Goal: Task Accomplishment & Management: Complete application form

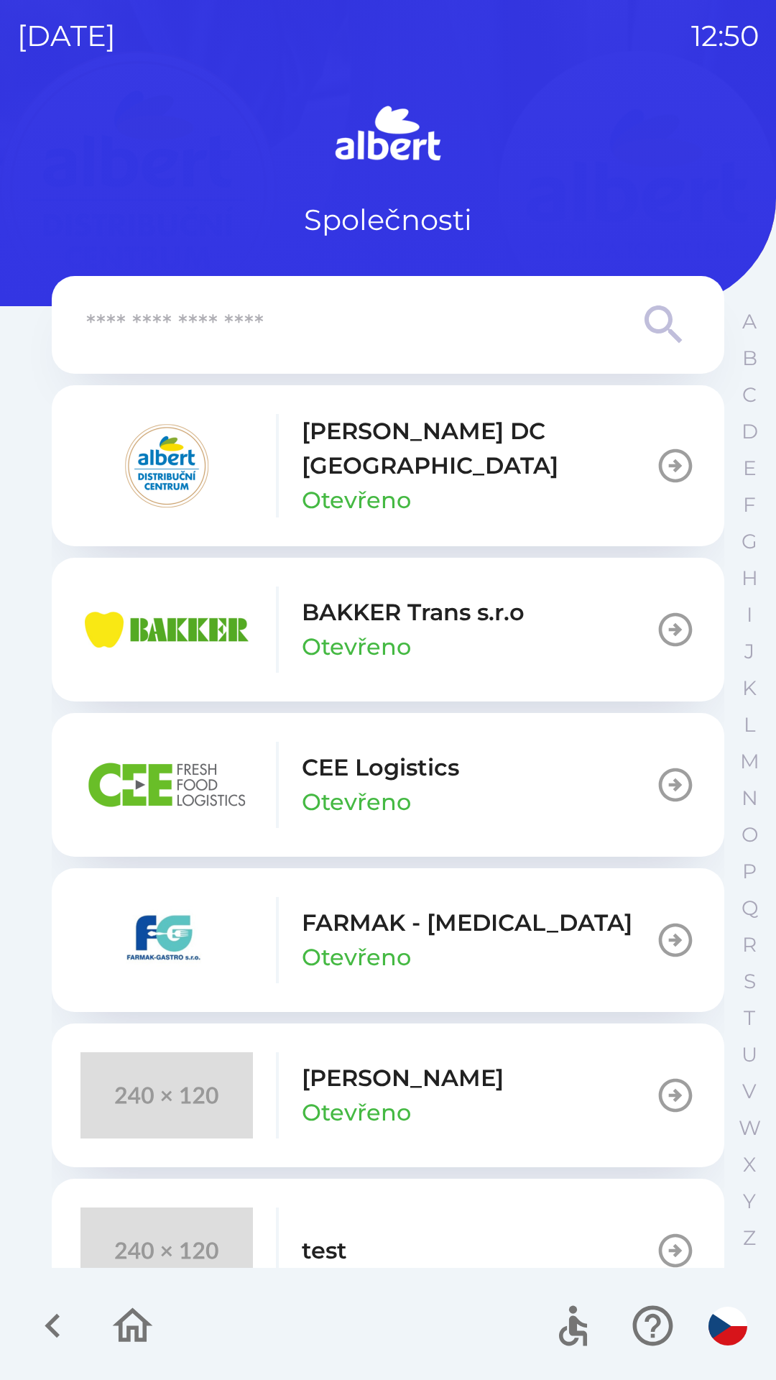
click at [405, 438] on p "[PERSON_NAME] DC [GEOGRAPHIC_DATA]" at bounding box center [479, 448] width 354 height 69
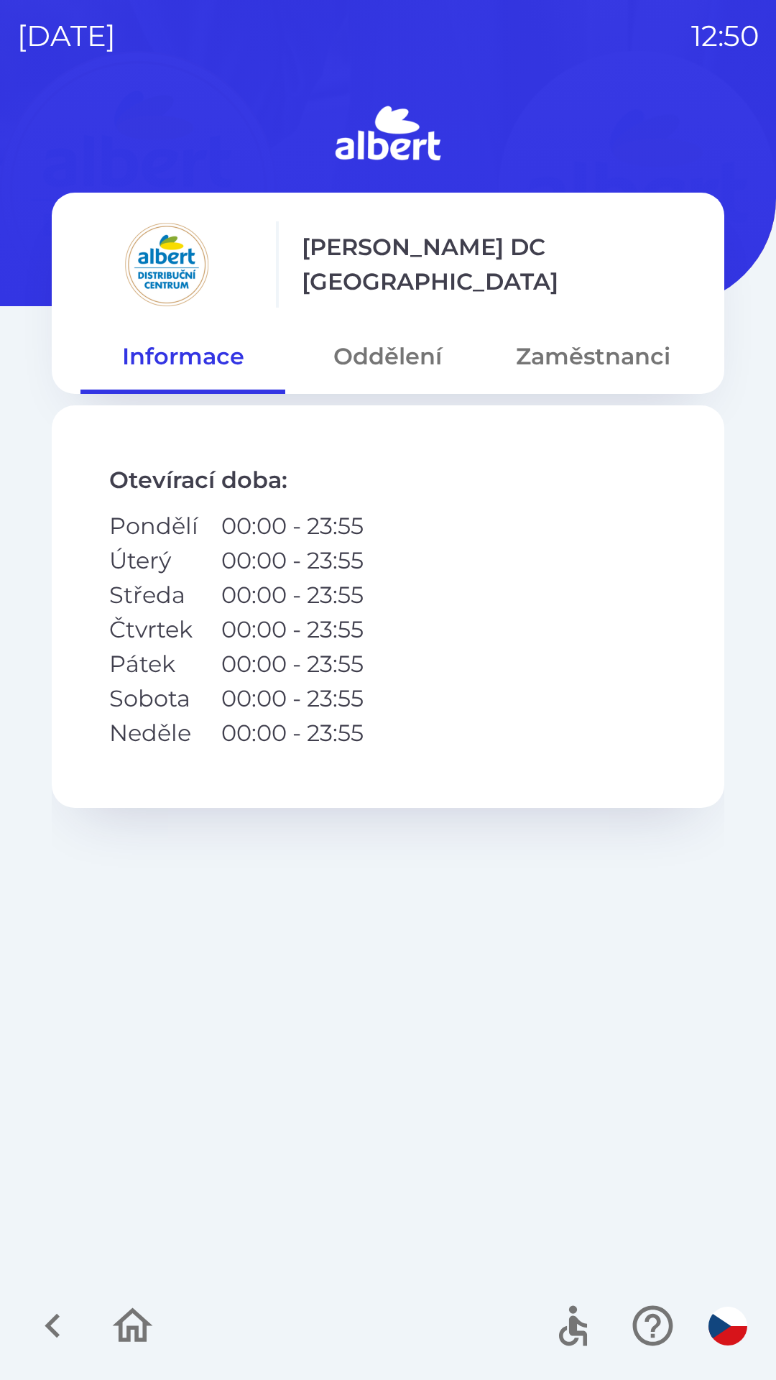
click at [596, 357] on button "Zaměstnanci" at bounding box center [593, 357] width 205 height 52
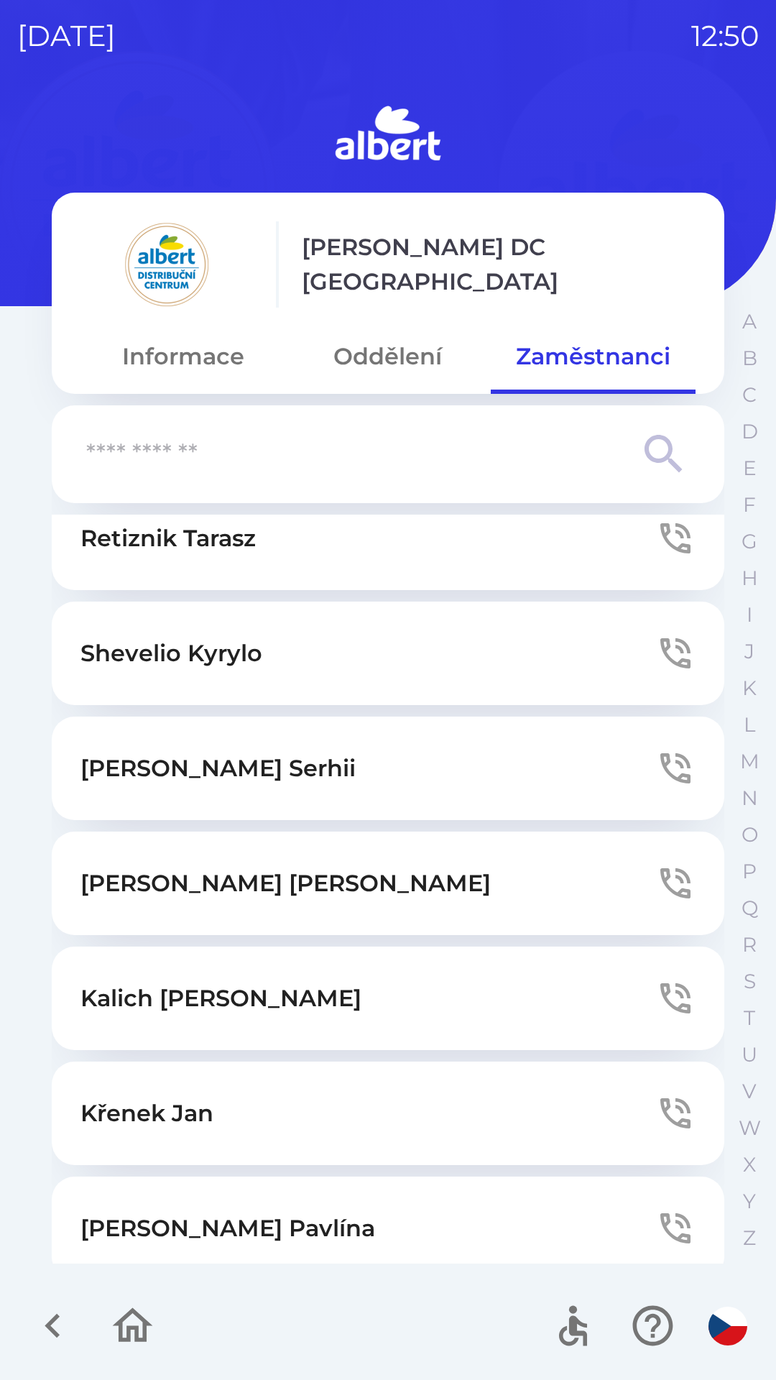
scroll to position [3402, 0]
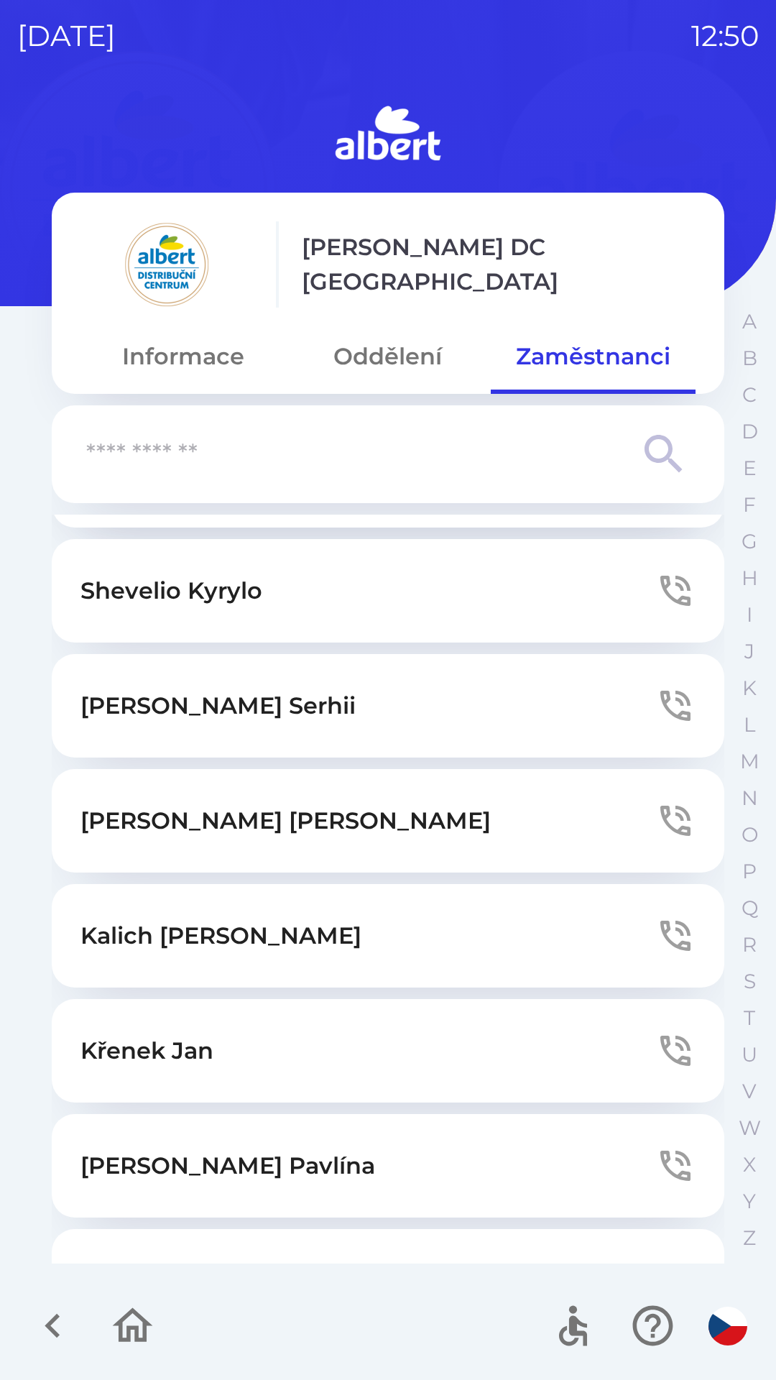
click at [573, 1114] on button "[PERSON_NAME]" at bounding box center [388, 1165] width 673 height 103
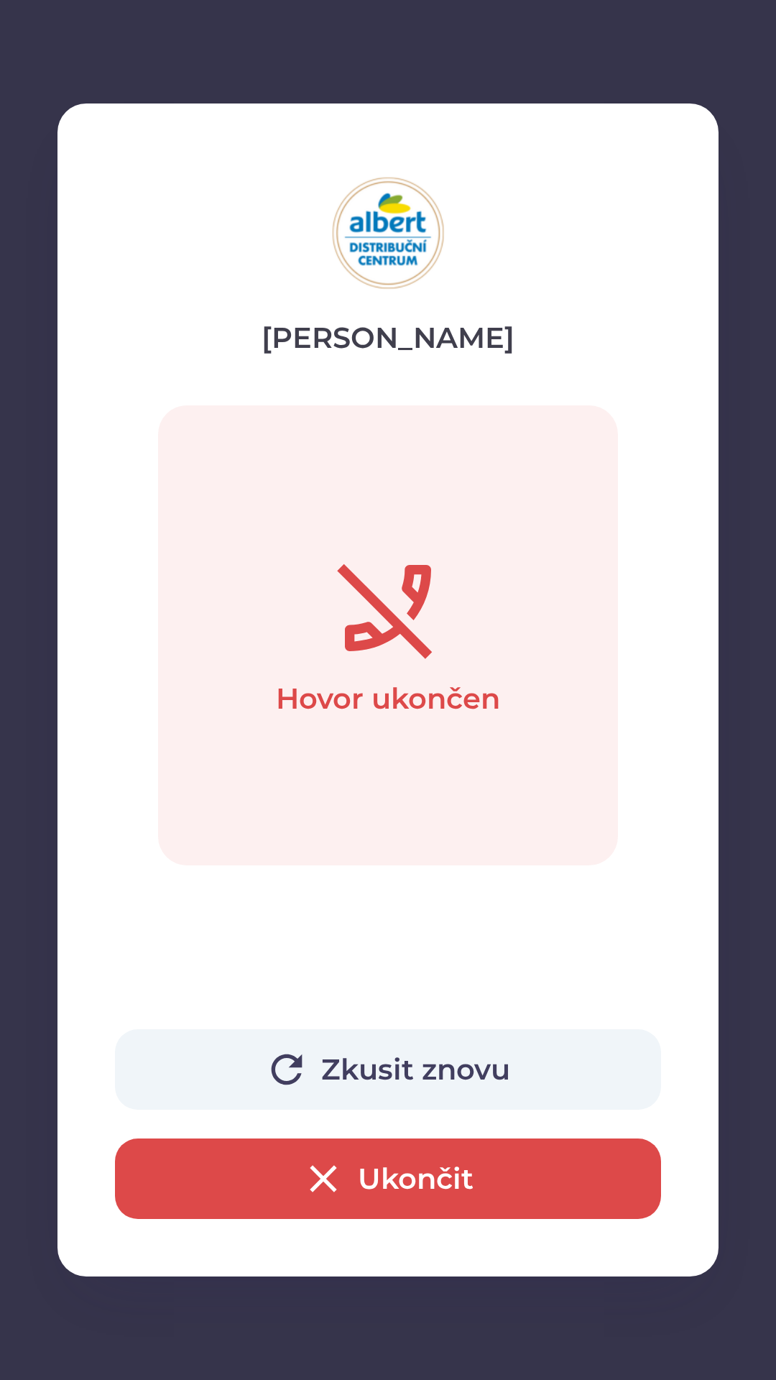
click at [436, 1061] on button "Zkusit znovu" at bounding box center [388, 1069] width 546 height 80
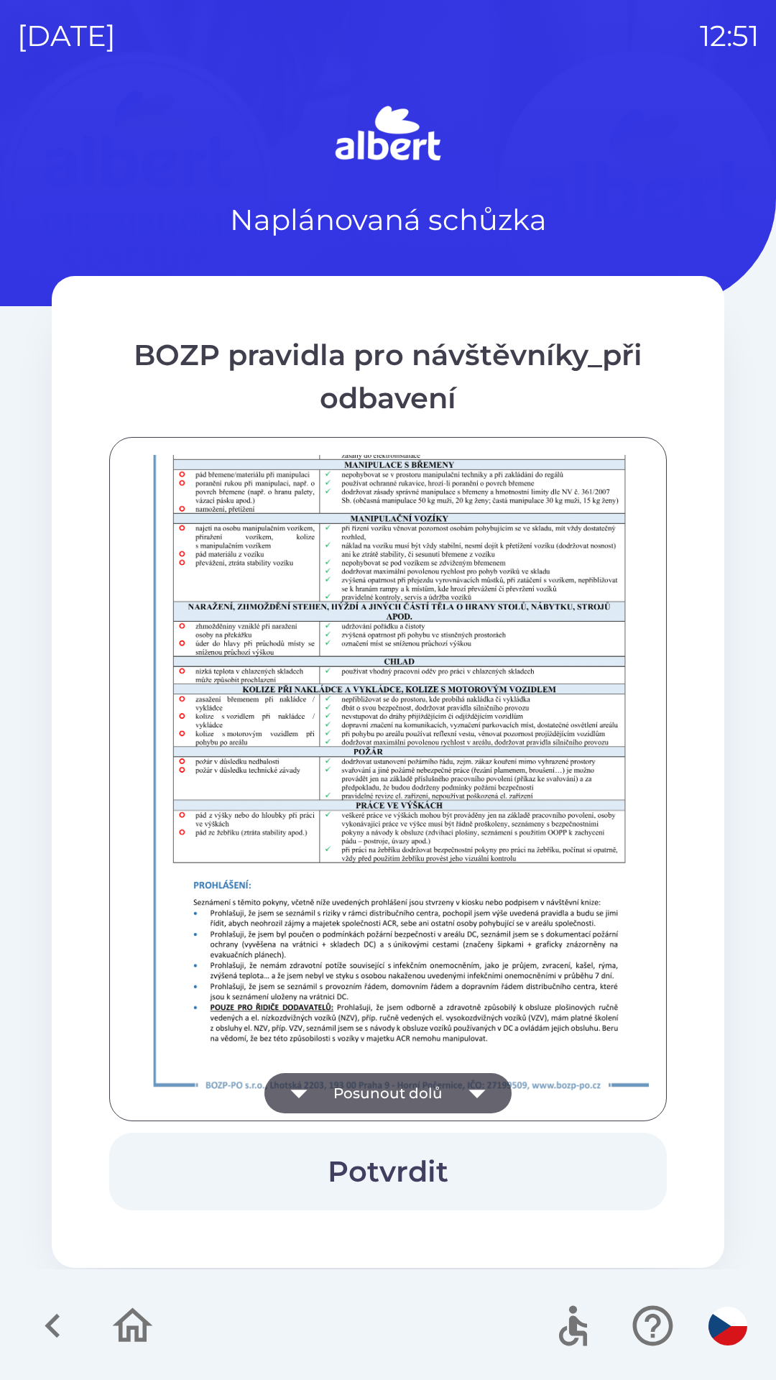
scroll to position [1009, 0]
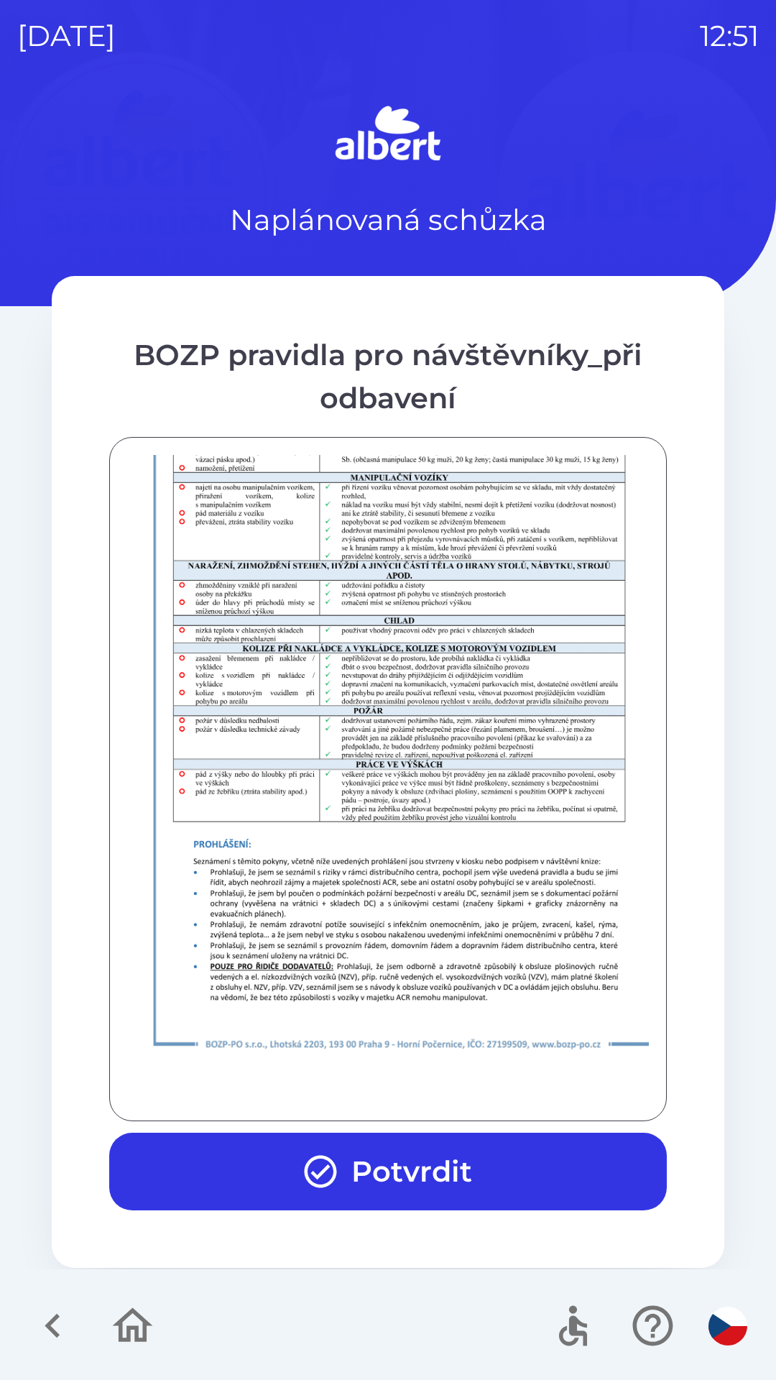
click at [499, 1163] on button "Potvrdit" at bounding box center [388, 1172] width 558 height 78
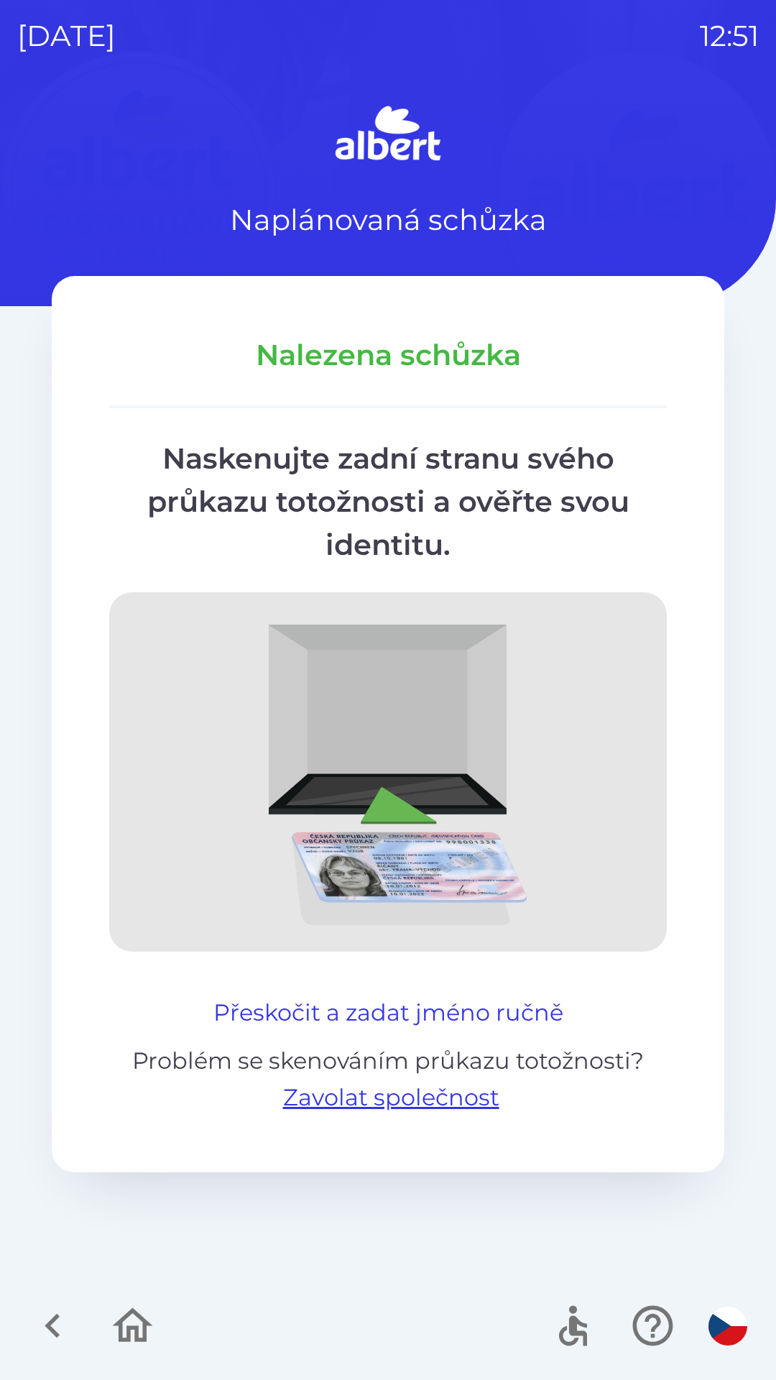
click at [450, 998] on button "Přeskočit a zadat jméno ručně" at bounding box center [389, 1012] width 362 height 34
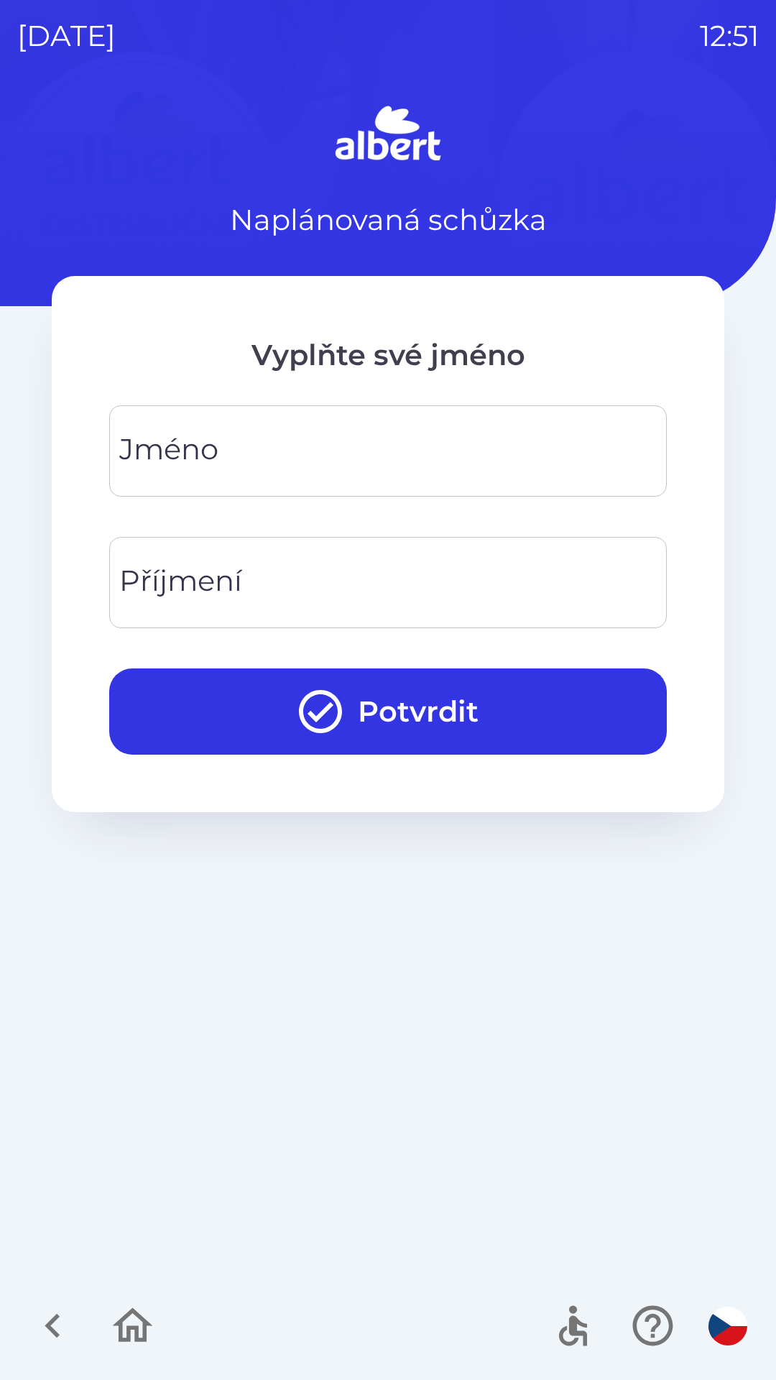
click at [396, 464] on input "Jméno" at bounding box center [387, 451] width 523 height 57
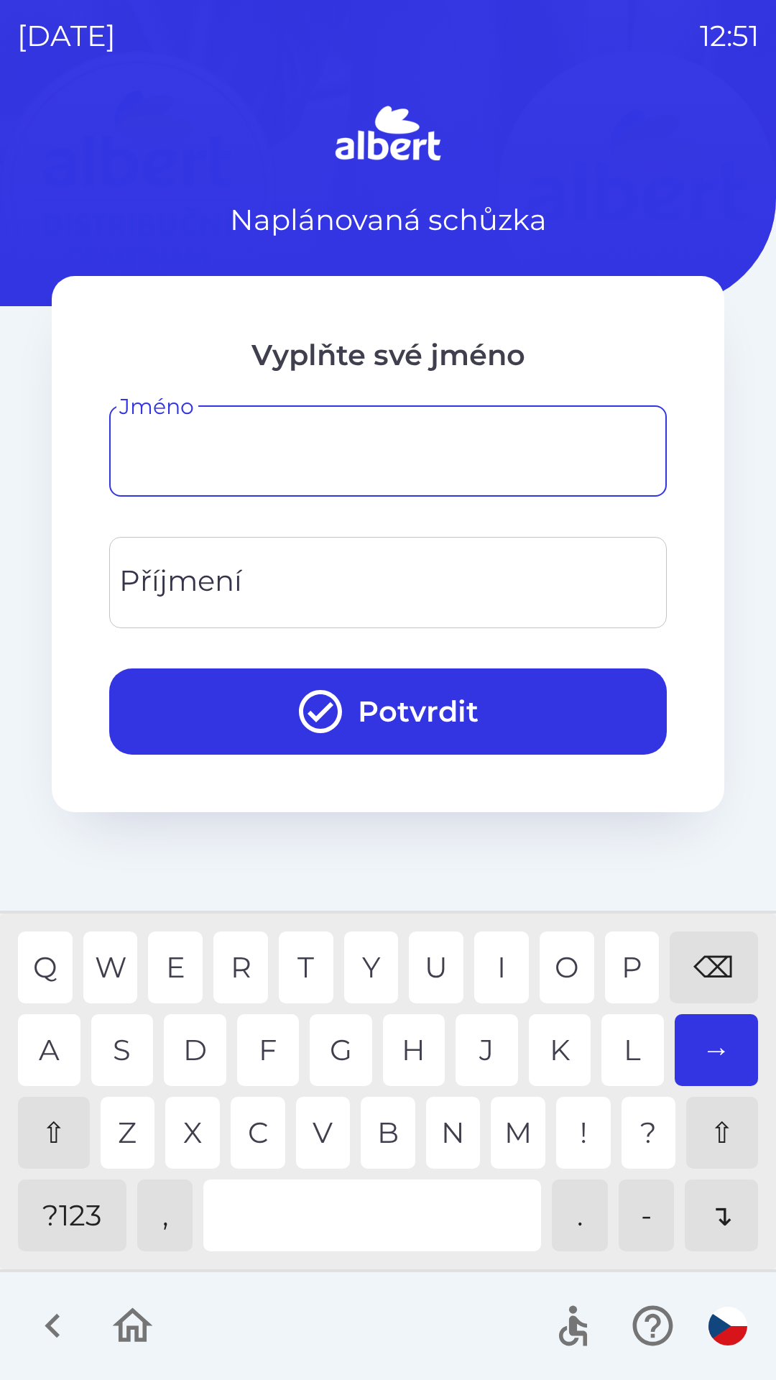
click at [68, 1130] on div "⇧" at bounding box center [54, 1133] width 72 height 72
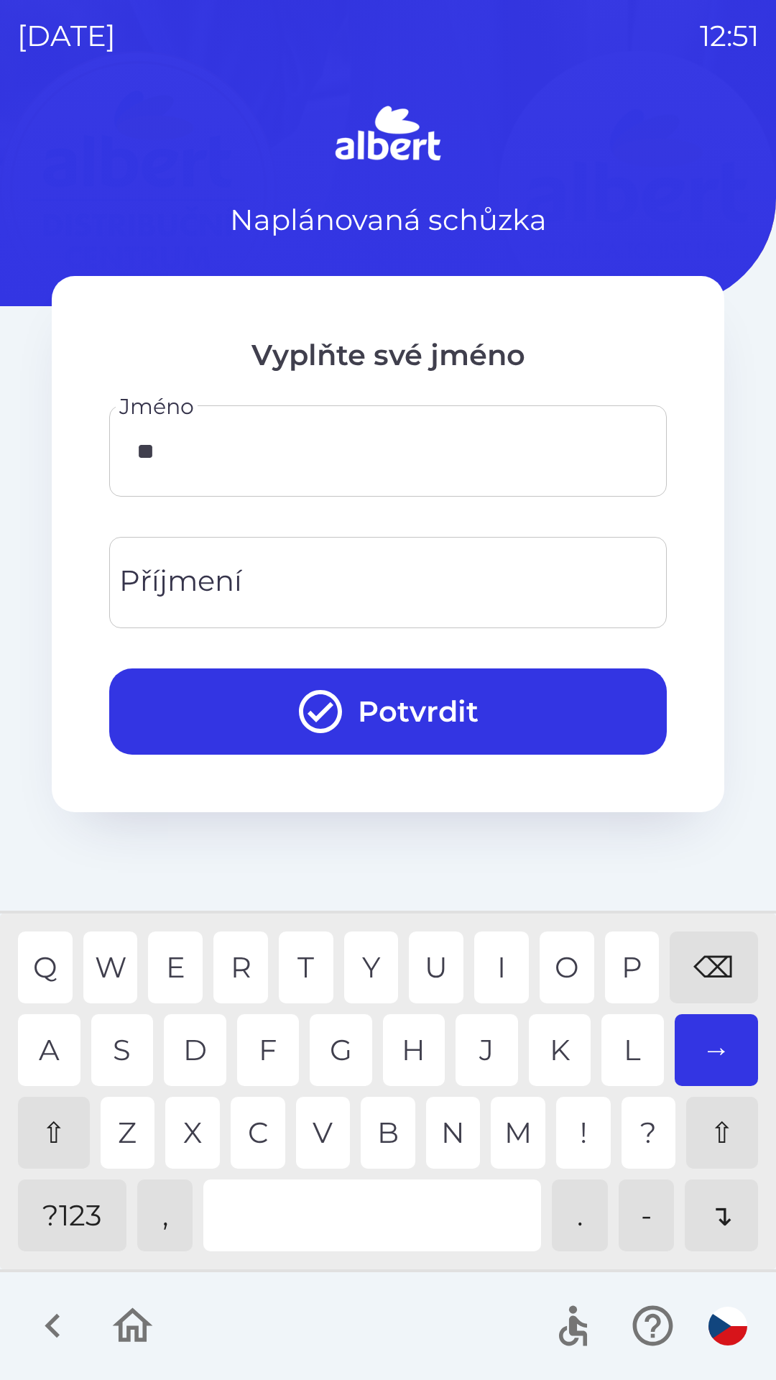
click at [47, 1060] on div "A" at bounding box center [49, 1050] width 63 height 72
click at [292, 965] on div "T" at bounding box center [306, 967] width 55 height 72
click at [190, 954] on div "E" at bounding box center [175, 967] width 55 height 72
click at [711, 965] on div "⌫" at bounding box center [714, 967] width 88 height 72
click at [715, 971] on div "⌫" at bounding box center [714, 967] width 88 height 72
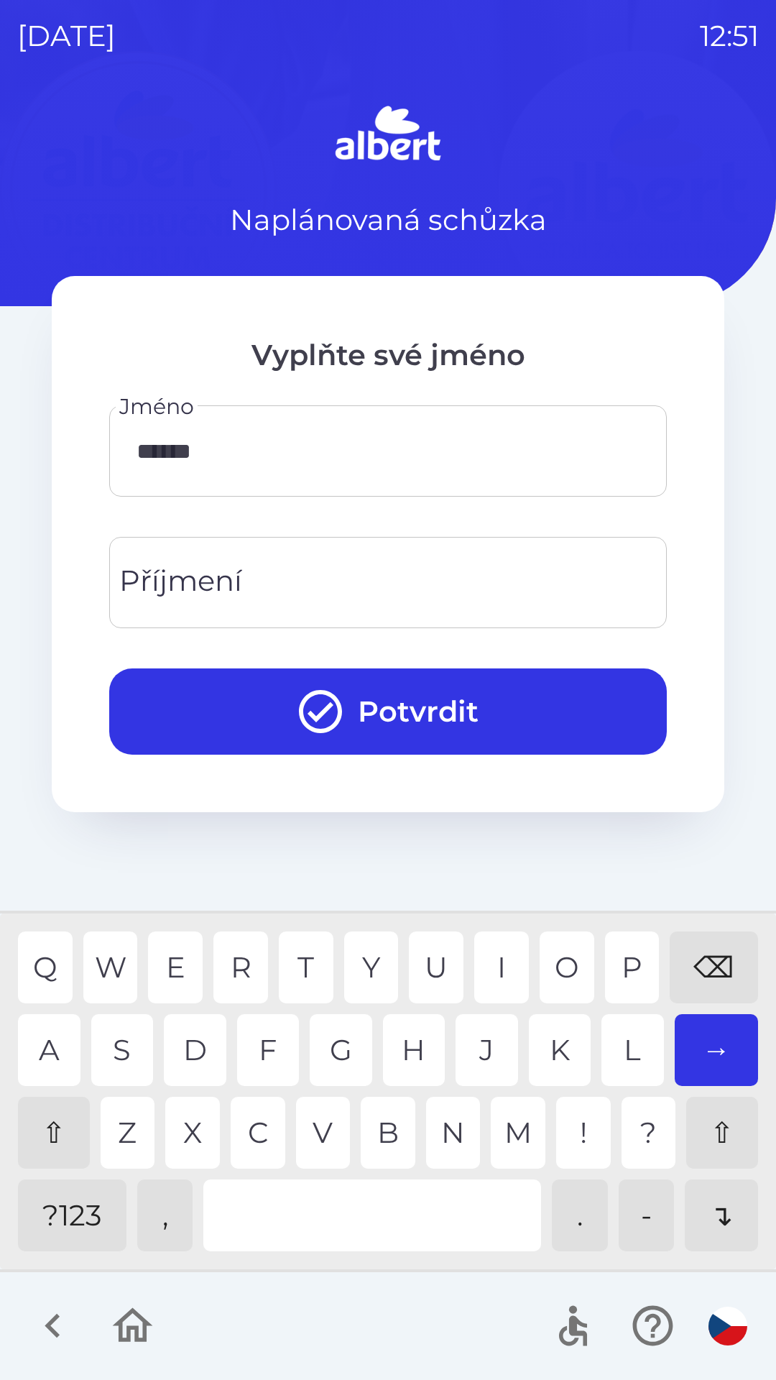
click at [482, 944] on div "I" at bounding box center [501, 967] width 55 height 72
click at [448, 1125] on div "N" at bounding box center [453, 1133] width 55 height 72
type input "********"
click at [68, 1045] on div "A" at bounding box center [49, 1050] width 63 height 72
click at [272, 574] on input "Příjmení" at bounding box center [387, 582] width 523 height 57
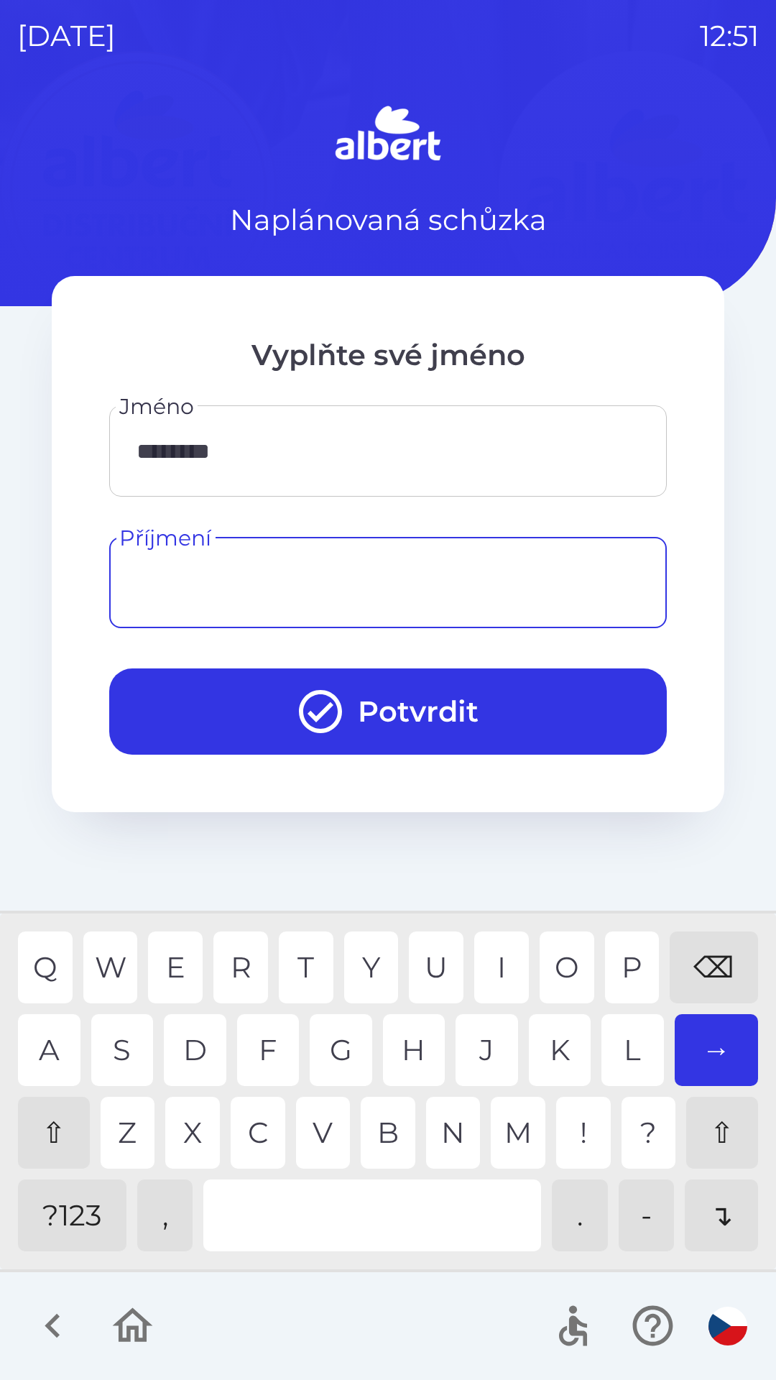
click at [70, 1133] on div "⇧" at bounding box center [54, 1133] width 72 height 72
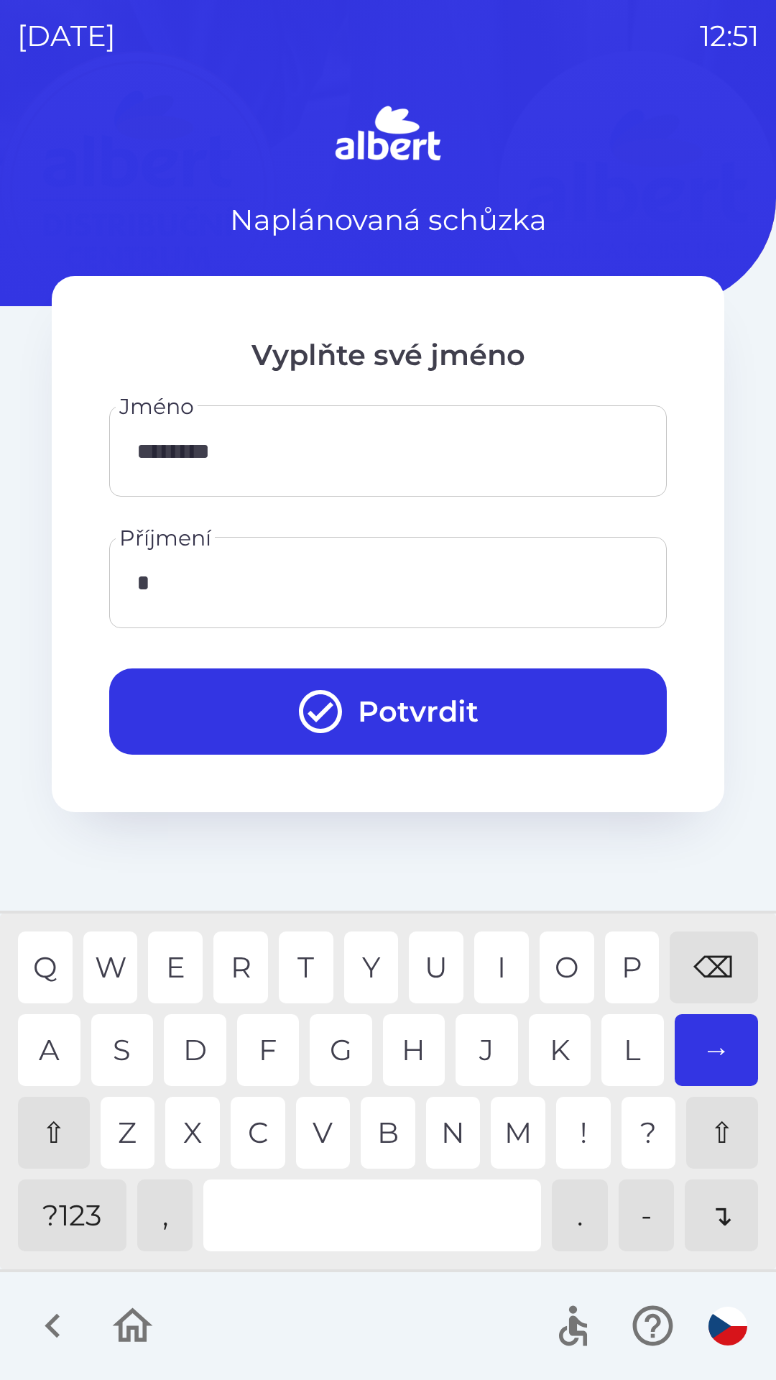
click at [193, 1042] on div "D" at bounding box center [195, 1050] width 63 height 72
click at [178, 965] on div "E" at bounding box center [175, 967] width 55 height 72
click at [236, 949] on div "R" at bounding box center [240, 967] width 55 height 72
click at [272, 1113] on div "C" at bounding box center [258, 1133] width 55 height 72
click at [412, 1039] on div "H" at bounding box center [414, 1050] width 63 height 72
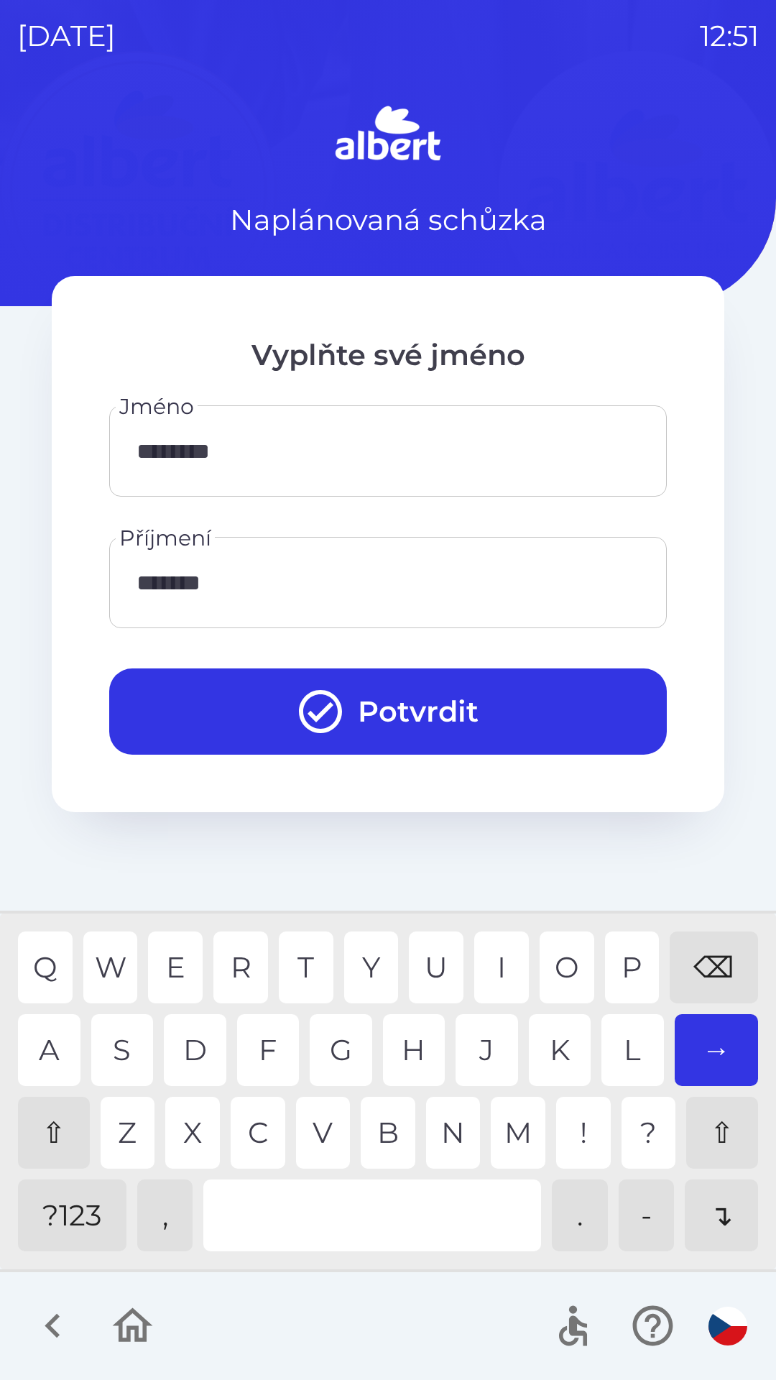
click at [551, 965] on div "O" at bounding box center [567, 967] width 55 height 72
click at [318, 1119] on div "V" at bounding box center [323, 1133] width 55 height 72
type input "*********"
click at [59, 1031] on div "A" at bounding box center [49, 1050] width 63 height 72
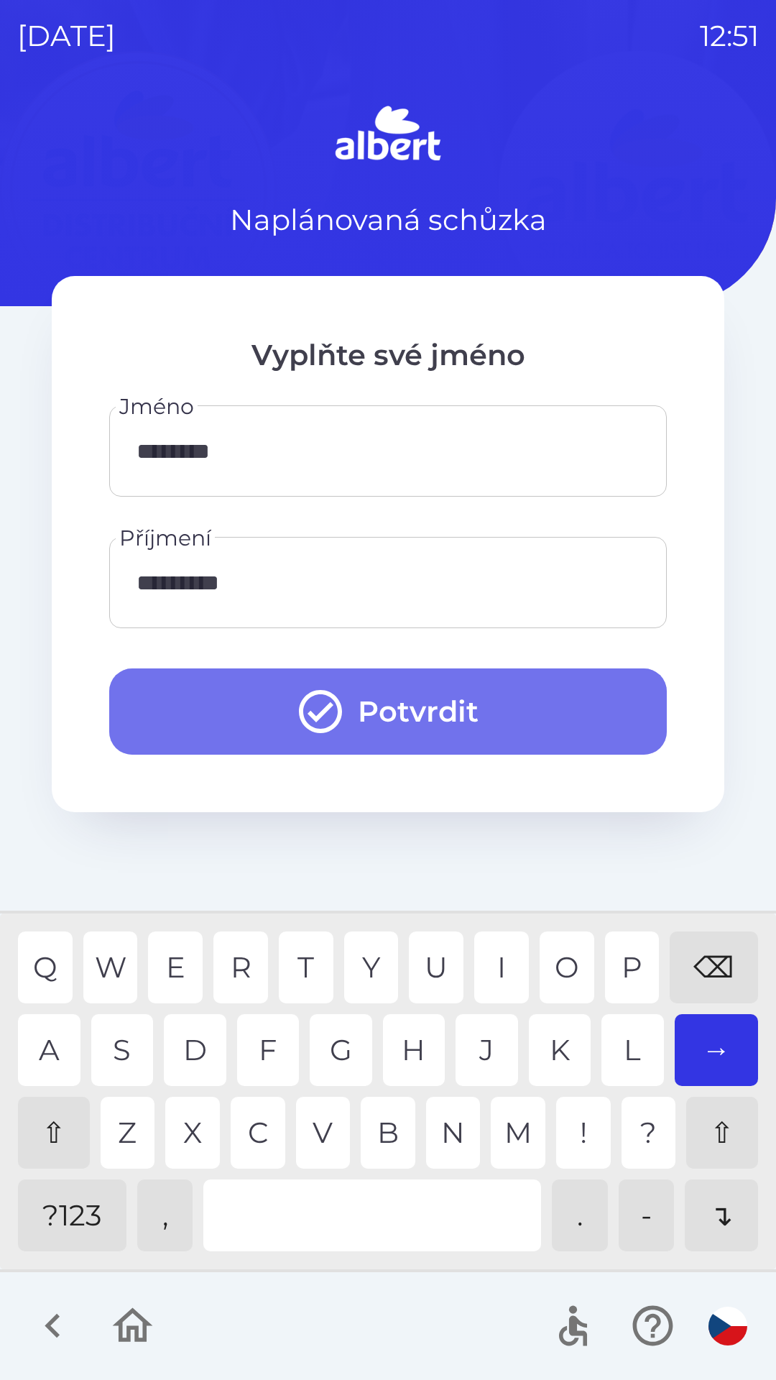
click at [231, 716] on button "Potvrdit" at bounding box center [388, 711] width 558 height 86
